Goal: Transaction & Acquisition: Download file/media

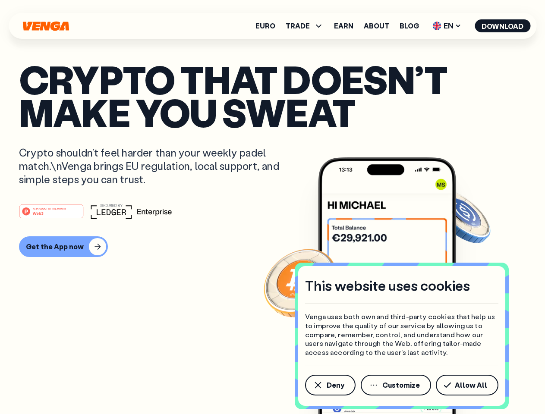
click at [272, 207] on div "#1 PRODUCT OF THE MONTH Web3" at bounding box center [272, 212] width 507 height 16
click at [330, 385] on span "Deny" at bounding box center [336, 385] width 18 height 7
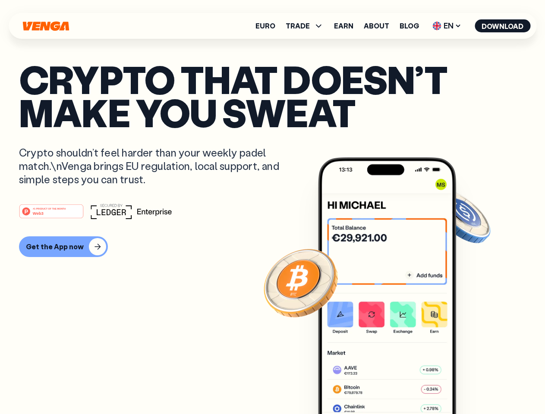
click at [397, 385] on img at bounding box center [387, 302] width 138 height 289
click at [469, 385] on article "Crypto that doesn’t make you sweat Crypto shouldn’t feel harder than your weekl…" at bounding box center [272, 225] width 507 height 324
click at [307, 26] on span "TRADE" at bounding box center [298, 25] width 24 height 7
click at [447, 26] on span "EN" at bounding box center [446, 26] width 35 height 14
click at [503, 26] on button "Download" at bounding box center [503, 25] width 56 height 13
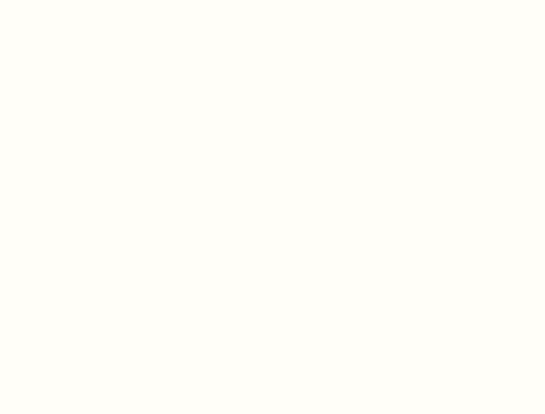
click at [272, 0] on html "This website uses cookies Venga uses both own and third-party cookies that help…" at bounding box center [272, 0] width 545 height 0
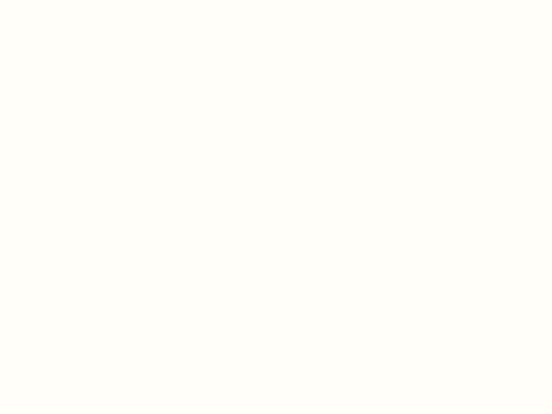
click at [62, 0] on html "This website uses cookies Venga uses both own and third-party cookies that help…" at bounding box center [276, 0] width 552 height 0
click at [53, 0] on html "This website uses cookies Venga uses both own and third-party cookies that help…" at bounding box center [276, 0] width 552 height 0
